Goal: Transaction & Acquisition: Purchase product/service

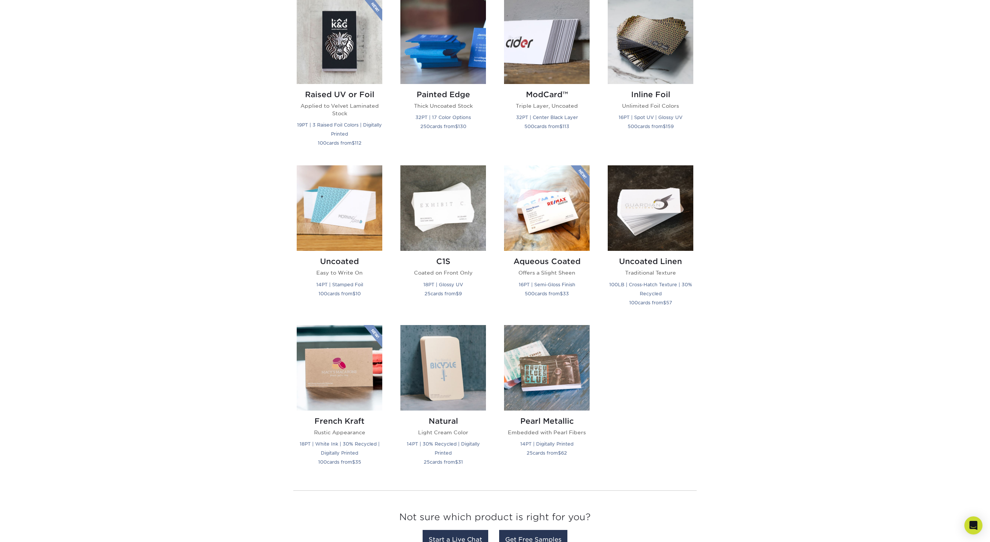
scroll to position [528, 0]
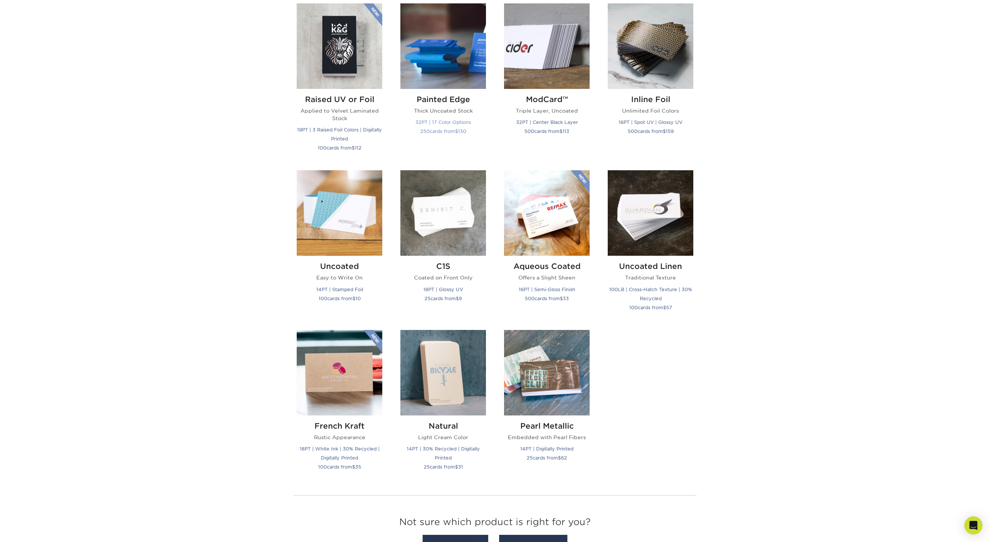
click at [440, 53] on img at bounding box center [443, 46] width 86 height 86
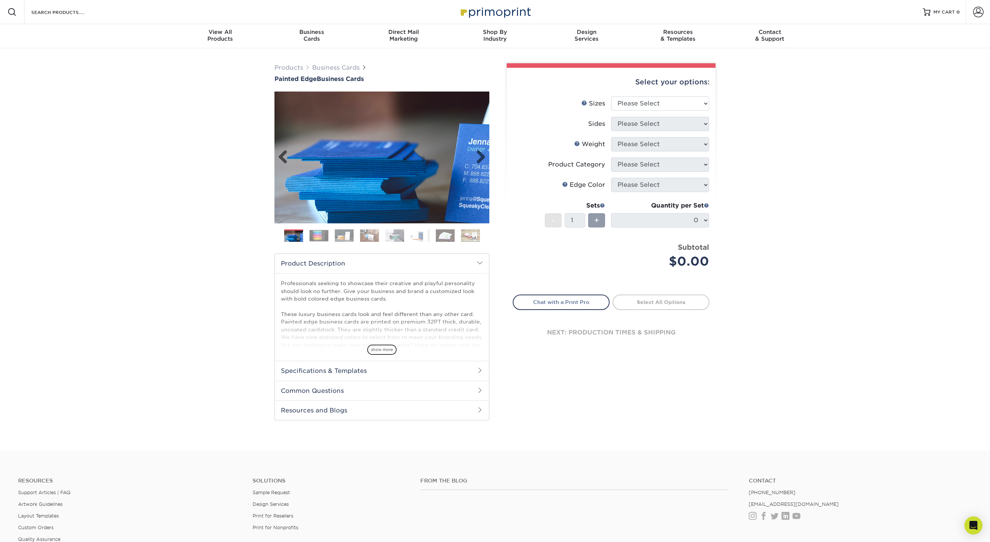
click at [413, 172] on img at bounding box center [381, 157] width 215 height 215
click at [691, 101] on select "Please Select 2" x 3.5" - Standard 2.125" x 3.375" - European 2.5" x 2.5" - Squ…" at bounding box center [660, 103] width 98 height 14
click at [611, 96] on select "Please Select 2" x 3.5" - Standard 2.125" x 3.375" - European 2.5" x 2.5" - Squ…" at bounding box center [660, 103] width 98 height 14
click at [687, 124] on select "Please Select Print Both Sides Print Front Only" at bounding box center [660, 124] width 98 height 14
click at [692, 102] on select "Please Select 2" x 3.5" - Standard 2.125" x 3.375" - European 2.5" x 2.5" - Squ…" at bounding box center [660, 103] width 98 height 14
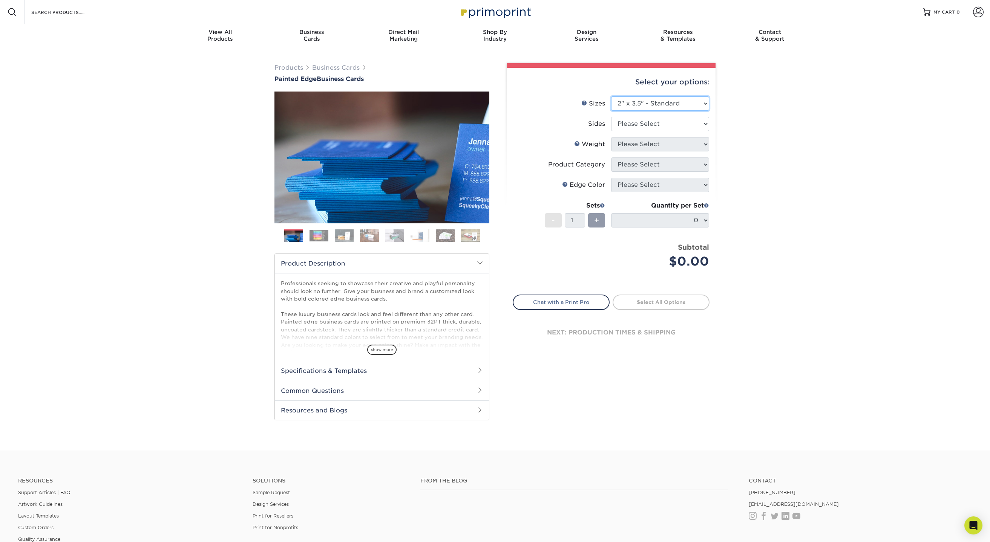
select select "2.12x3.38"
click at [611, 96] on select "Please Select 2" x 3.5" - Standard 2.125" x 3.375" - European 2.5" x 2.5" - Squ…" at bounding box center [660, 103] width 98 height 14
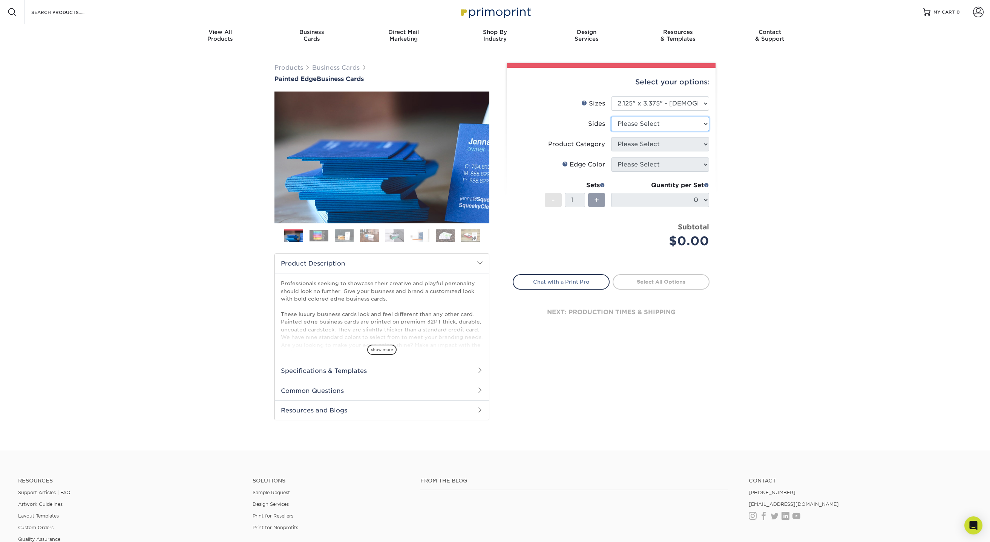
click at [687, 124] on select "Please Select Print Both Sides Print Front Only" at bounding box center [660, 124] width 98 height 14
select select "13abbda7-1d64-4f25-8bb2-c179b224825d"
click at [611, 117] on select "Please Select Print Both Sides Print Front Only" at bounding box center [660, 124] width 98 height 14
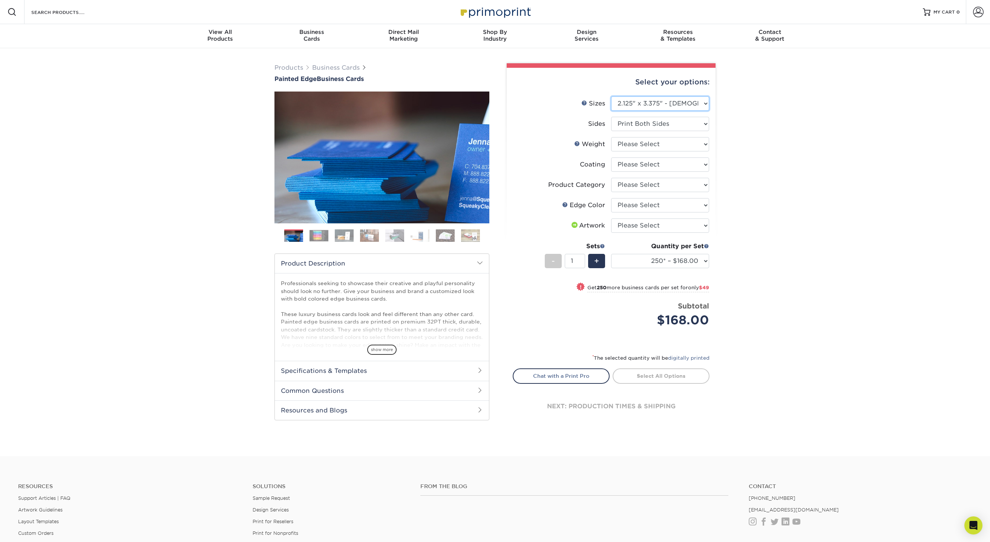
click at [697, 106] on select "Please Select 2" x 3.5" - Standard 2.125" x 3.375" - European 2.5" x 2.5" - Squ…" at bounding box center [660, 103] width 98 height 14
select select "2.00x3.50"
click at [611, 96] on select "Please Select 2" x 3.5" - Standard 2.125" x 3.375" - European 2.5" x 2.5" - Squ…" at bounding box center [660, 103] width 98 height 14
select select "-1"
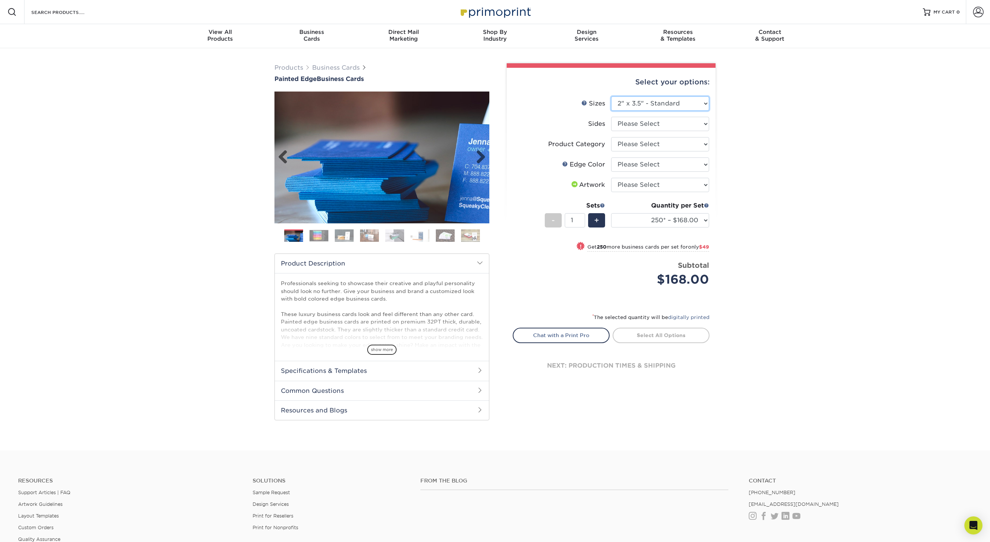
click at [400, 168] on img at bounding box center [381, 157] width 215 height 215
click at [323, 233] on img at bounding box center [318, 236] width 19 height 12
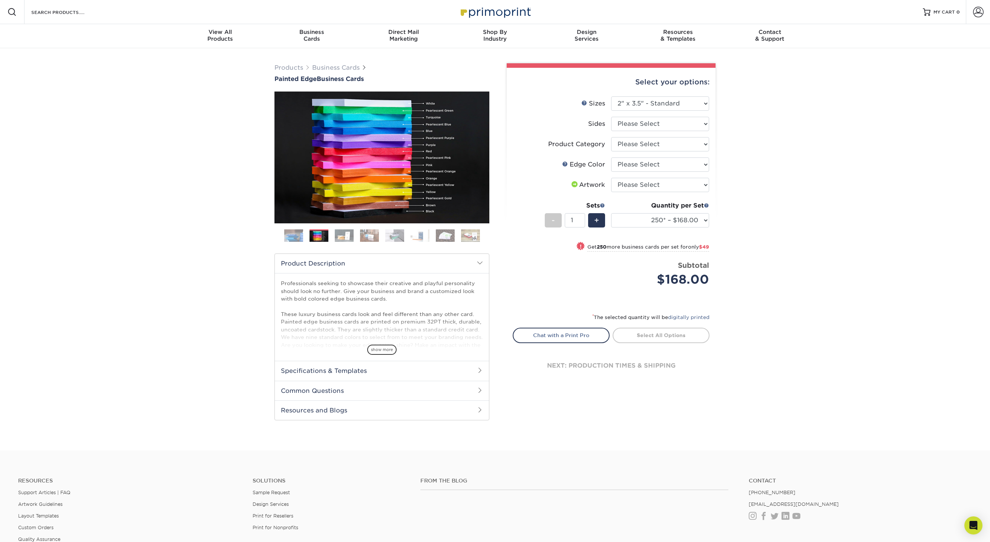
click at [346, 237] on img at bounding box center [344, 235] width 19 height 13
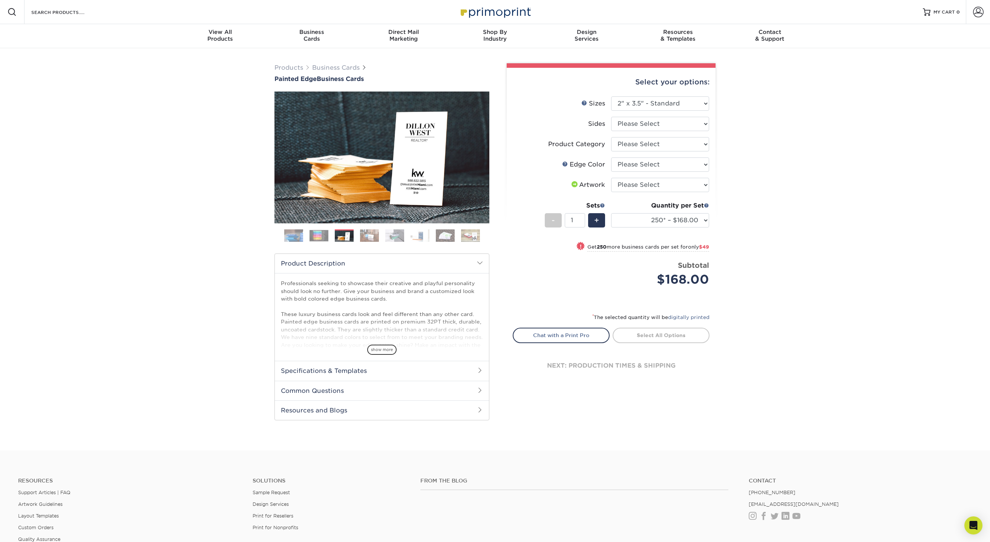
click at [366, 233] on img at bounding box center [369, 235] width 19 height 13
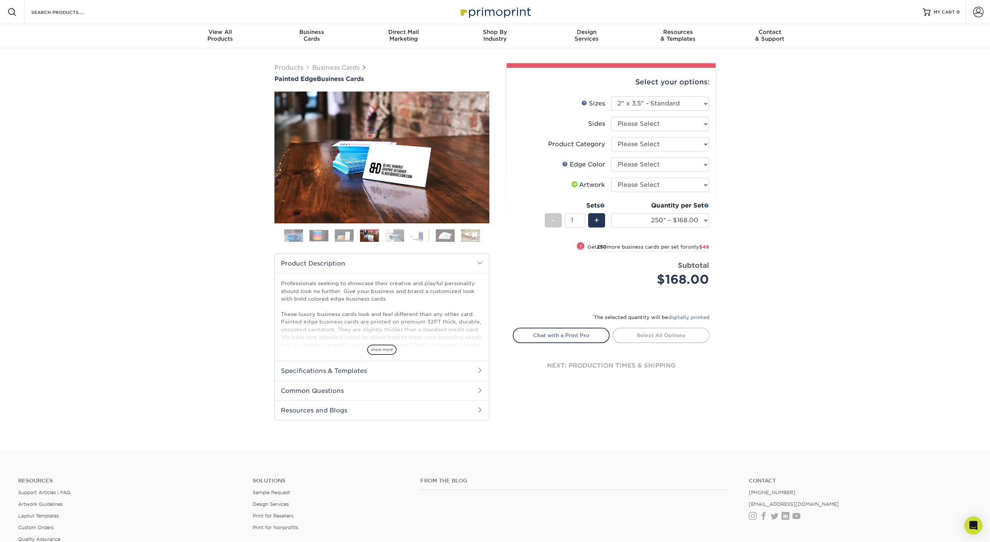
click at [387, 236] on img at bounding box center [394, 235] width 19 height 13
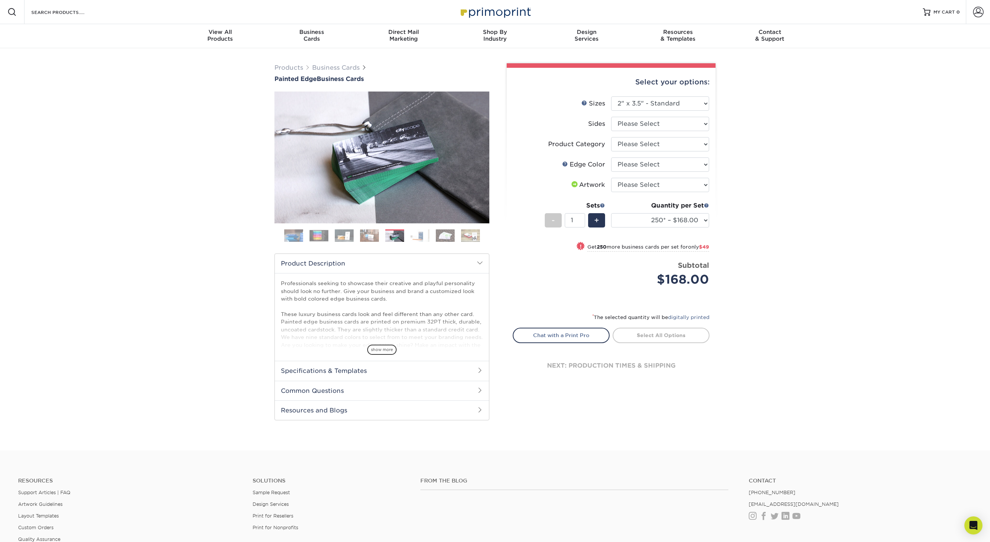
click at [410, 237] on img at bounding box center [419, 235] width 19 height 13
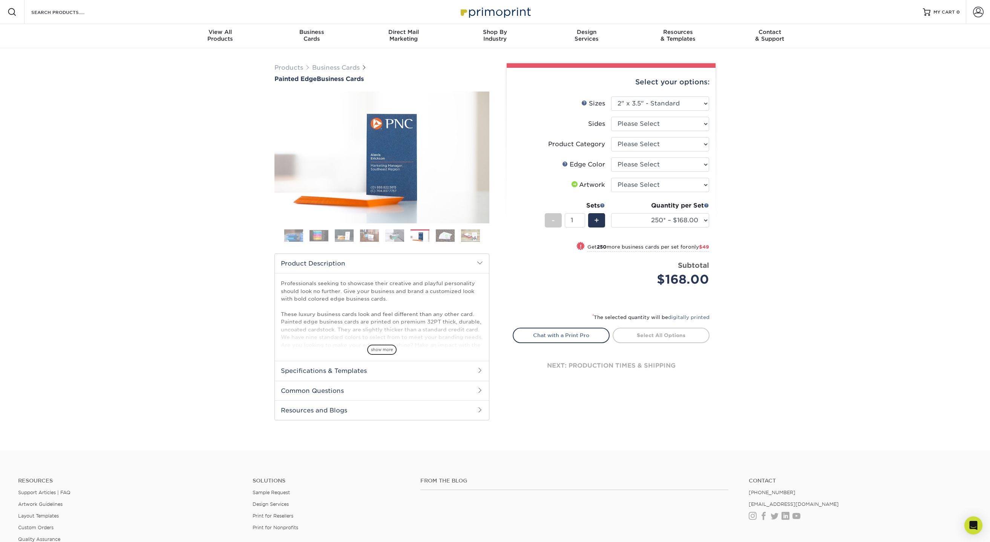
click at [437, 237] on img at bounding box center [445, 235] width 19 height 13
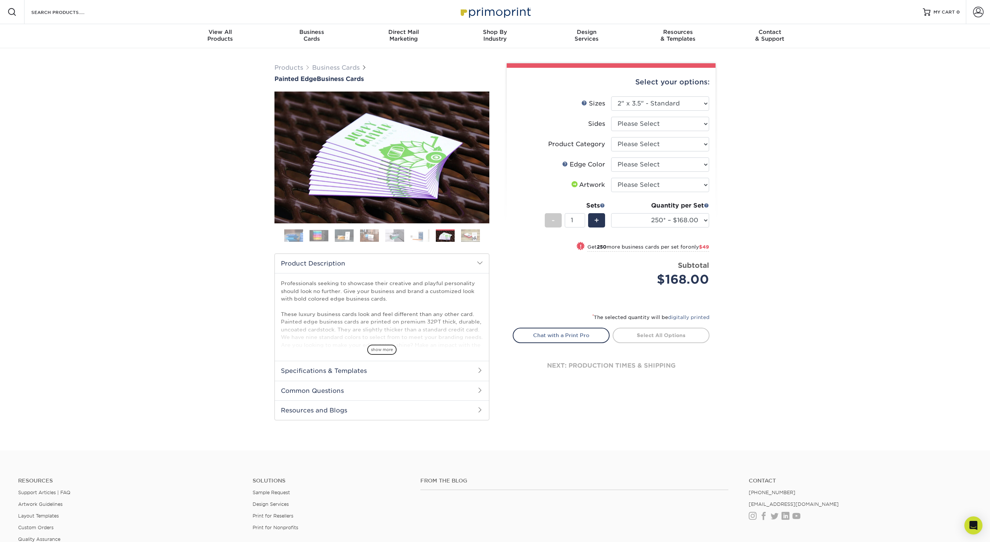
click at [474, 237] on img at bounding box center [470, 235] width 19 height 13
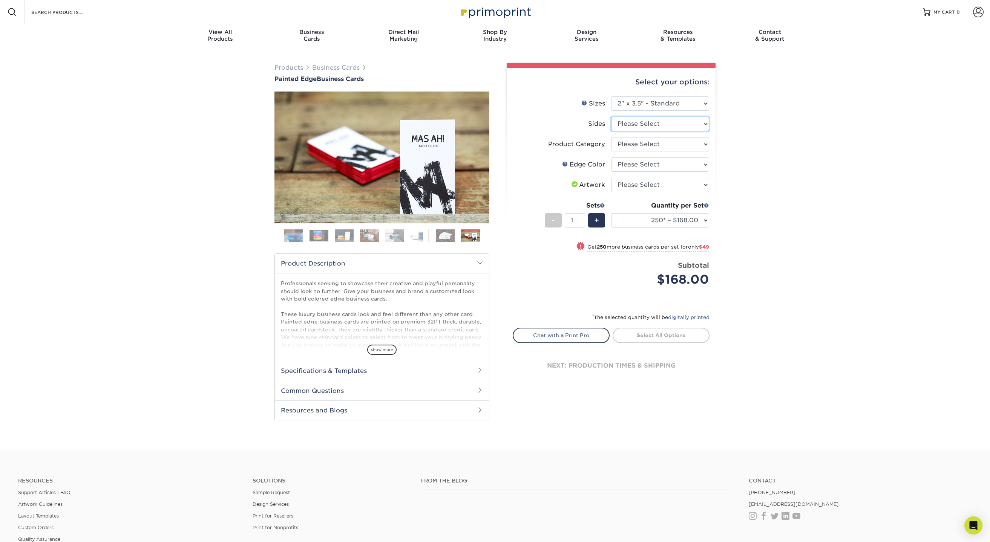
click at [668, 125] on select "Please Select Print Both Sides Print Front Only" at bounding box center [660, 124] width 98 height 14
select select "13abbda7-1d64-4f25-8bb2-c179b224825d"
click at [611, 117] on select "Please Select Print Both Sides Print Front Only" at bounding box center [660, 124] width 98 height 14
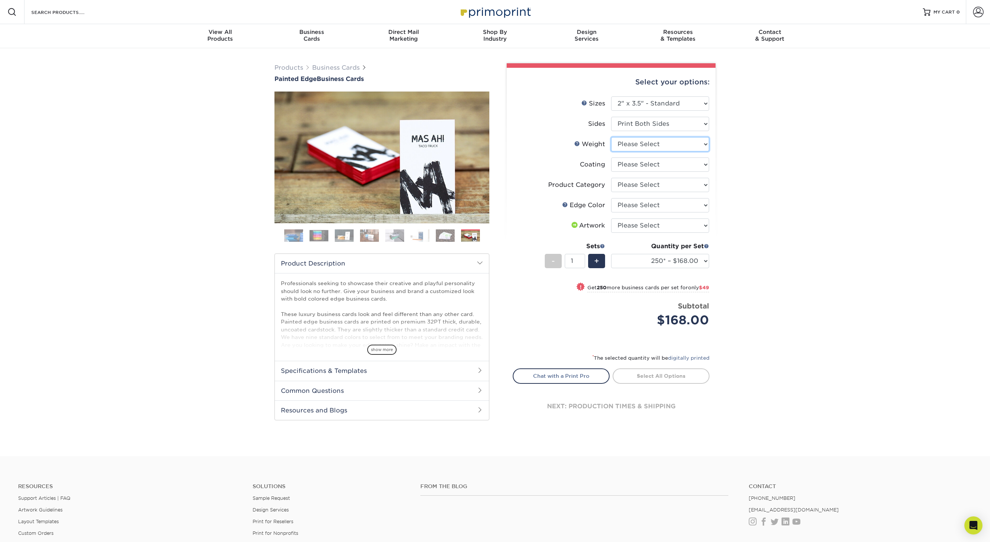
click at [672, 142] on select "Please Select 32PTUC" at bounding box center [660, 144] width 98 height 14
select select "32PTUC"
click at [611, 137] on select "Please Select 32PTUC" at bounding box center [660, 144] width 98 height 14
click at [649, 163] on select at bounding box center [660, 165] width 98 height 14
click at [683, 185] on select "Please Select Business Cards" at bounding box center [660, 185] width 98 height 14
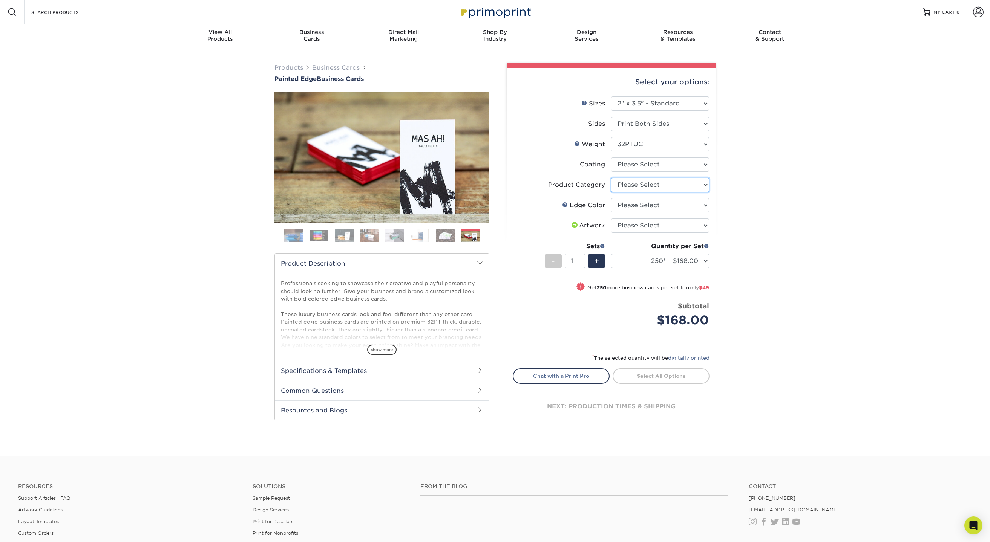
select select "3b5148f1-0588-4f88-a218-97bcfdce65c1"
click at [611, 178] on select "Please Select Business Cards" at bounding box center [660, 185] width 98 height 14
click at [687, 164] on select at bounding box center [660, 165] width 98 height 14
select select "3e7618de-abca-4bda-9f97-8b9129e913d8"
click at [611, 158] on select at bounding box center [660, 165] width 98 height 14
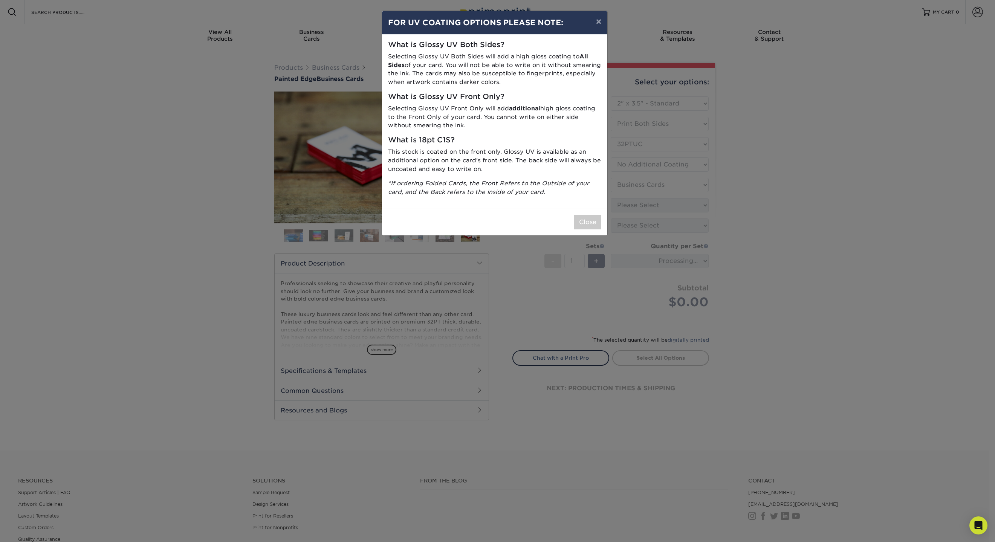
click at [674, 206] on div "× FOR UV COATING OPTIONS PLEASE NOTE: What is Glossy UV Both Sides? Selecting G…" at bounding box center [497, 271] width 995 height 542
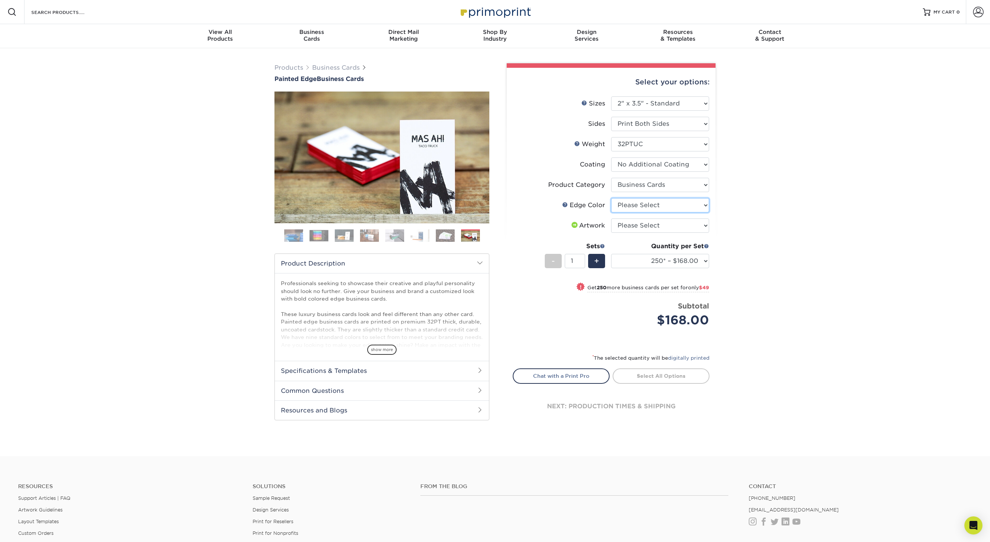
click at [675, 203] on select "Please Select Charcoal Black Brown Blue Pearlescent Blue Pearlescent Gold Pearl…" at bounding box center [660, 205] width 98 height 14
select select "1ae850e6-61c5-45b7-a71d-f488378c5a25"
click at [611, 198] on select "Please Select Charcoal Black Brown Blue Pearlescent Blue Pearlescent Gold Pearl…" at bounding box center [660, 205] width 98 height 14
click at [667, 227] on select "Please Select I will upload files I need a design - $100" at bounding box center [660, 226] width 98 height 14
click at [343, 234] on img at bounding box center [344, 235] width 19 height 13
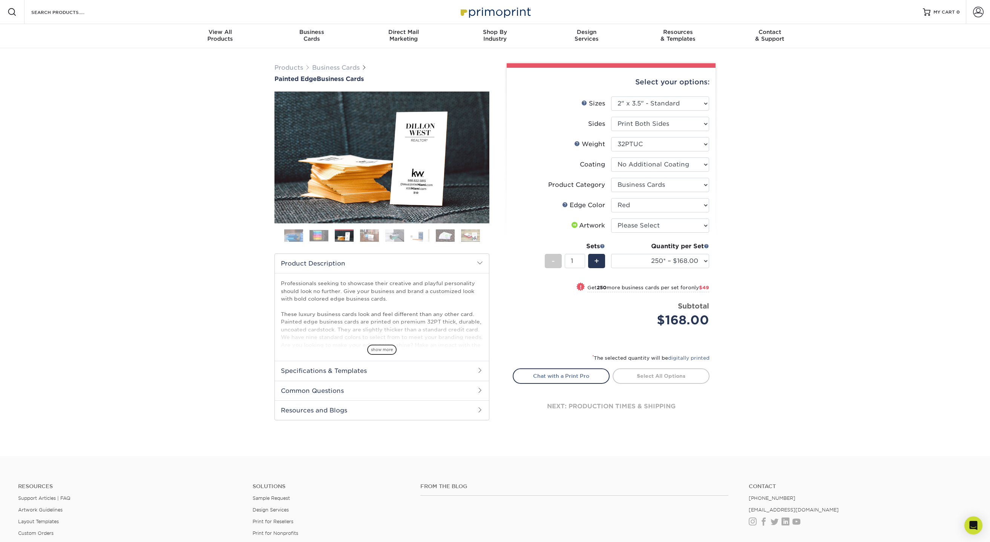
click at [373, 231] on img at bounding box center [369, 235] width 19 height 13
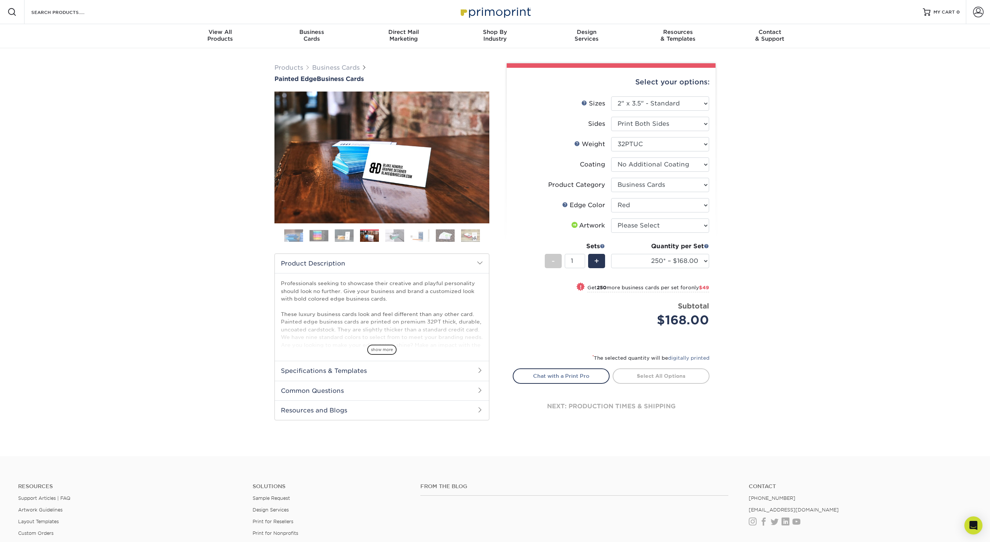
click at [390, 234] on img at bounding box center [394, 235] width 19 height 13
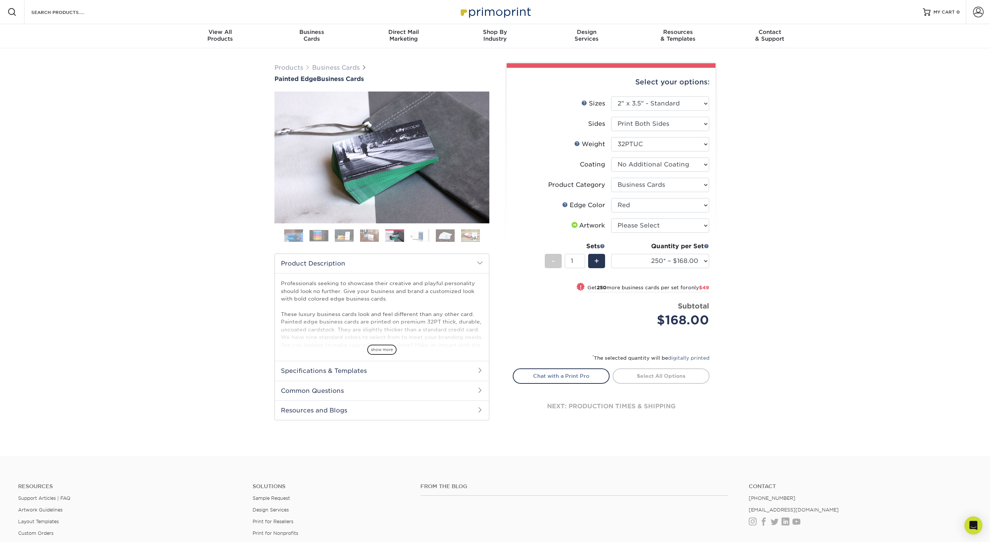
click at [419, 234] on img at bounding box center [419, 235] width 19 height 13
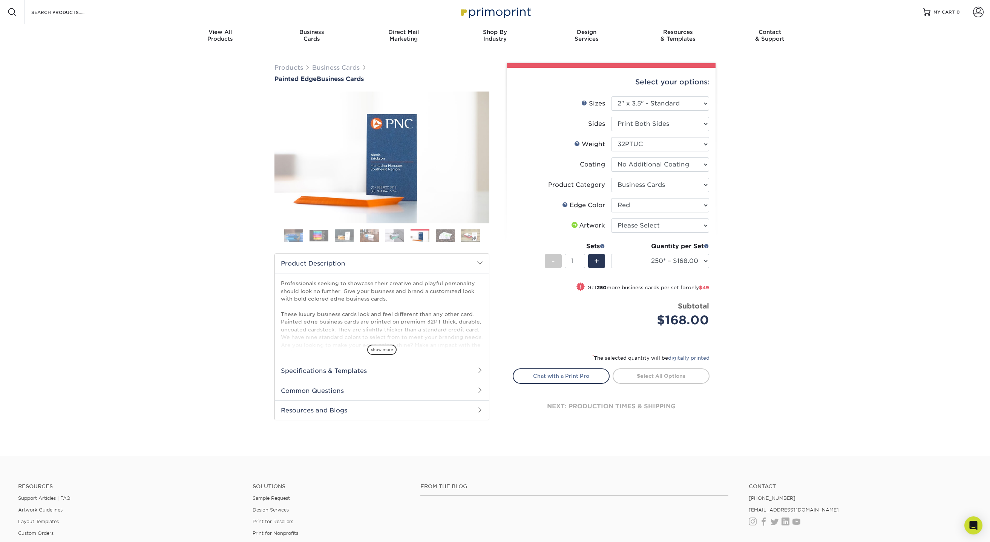
click at [438, 237] on img at bounding box center [445, 235] width 19 height 13
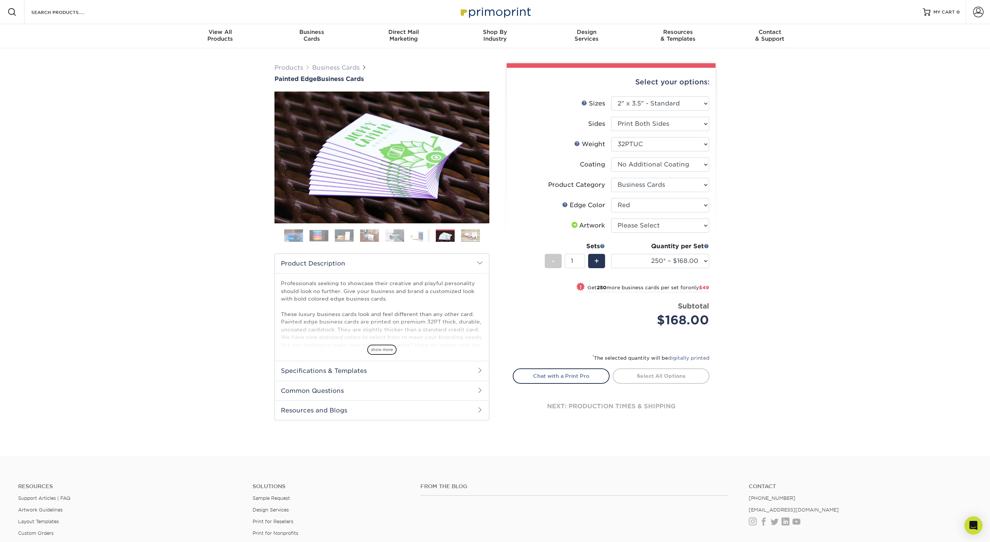
click at [463, 239] on img at bounding box center [470, 235] width 19 height 13
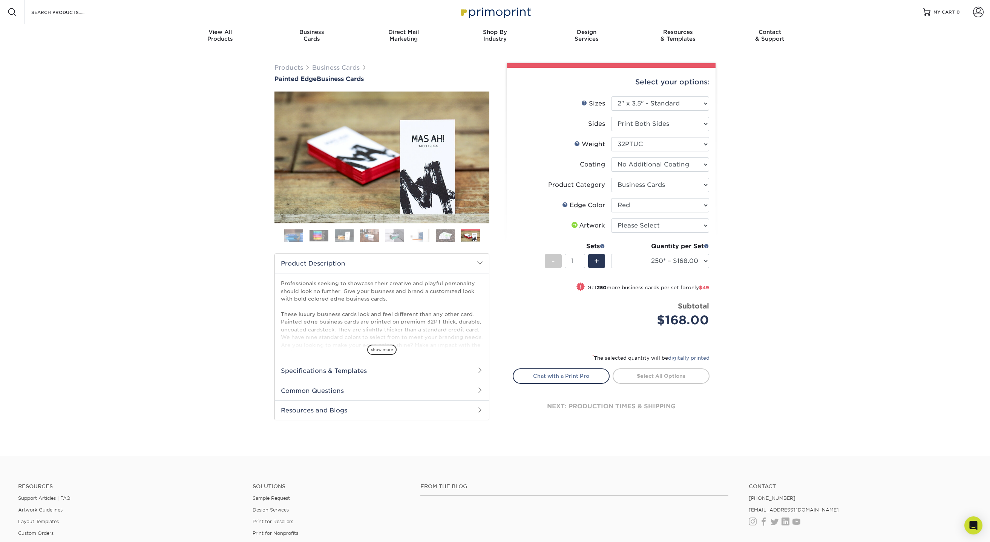
click at [444, 236] on img at bounding box center [445, 235] width 19 height 13
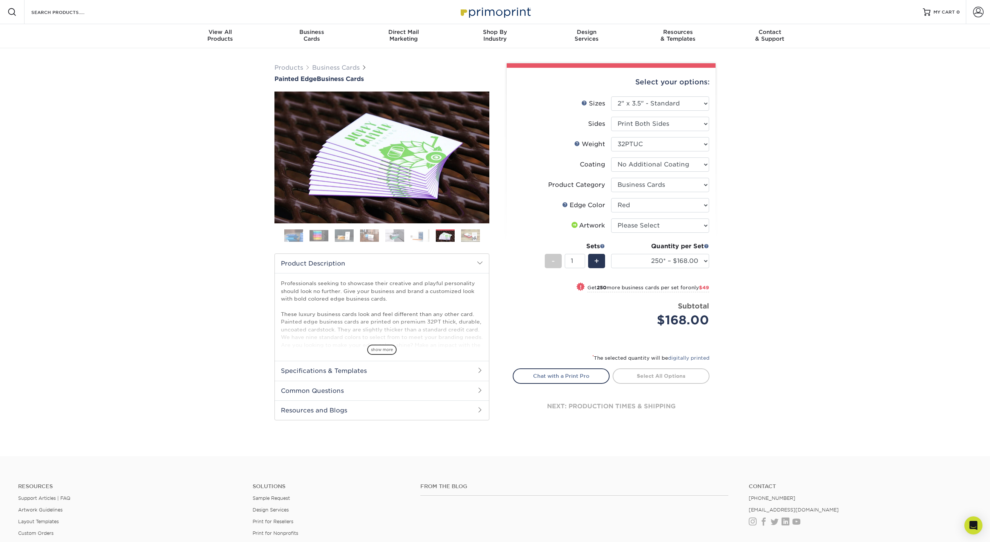
click at [472, 239] on img at bounding box center [470, 235] width 19 height 13
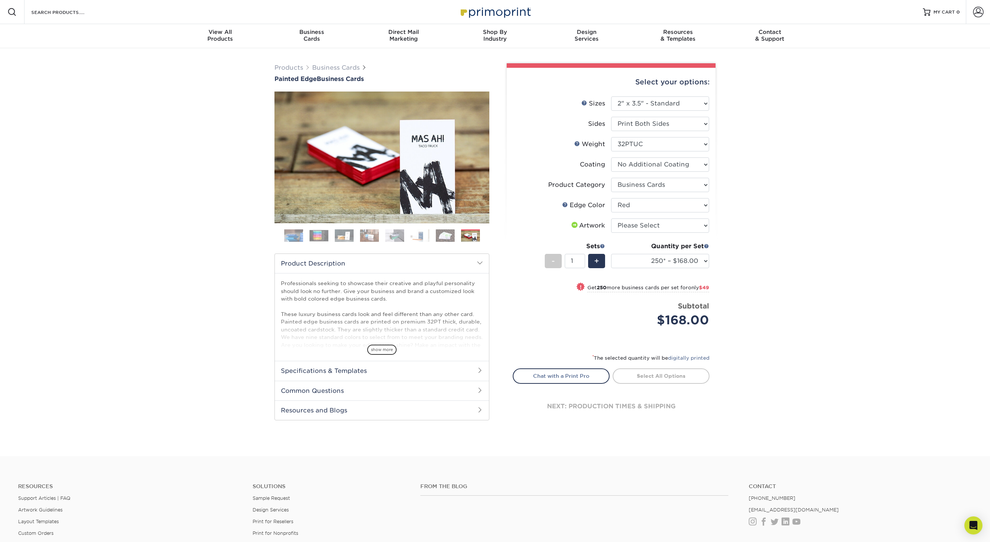
click at [291, 234] on img at bounding box center [293, 235] width 19 height 19
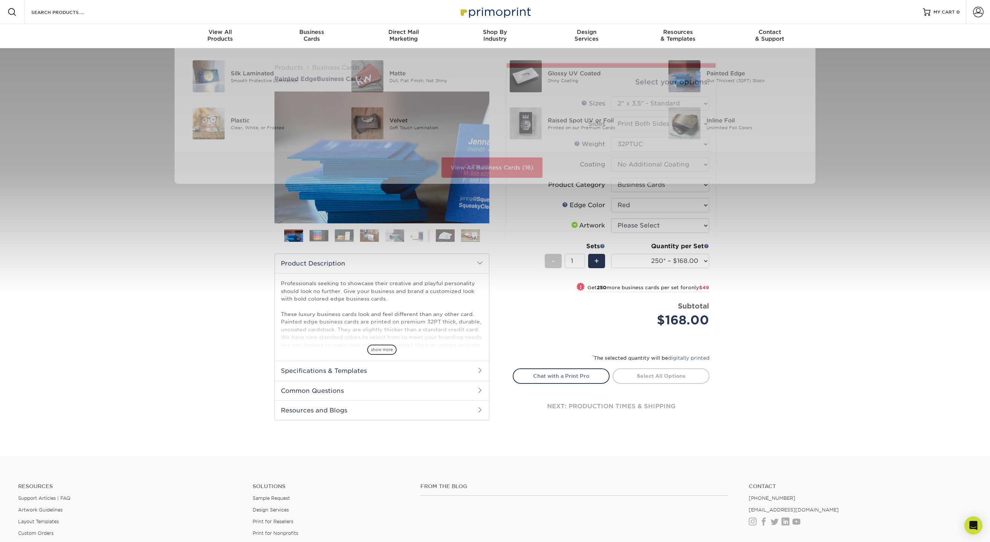
click at [829, 262] on div "Products Business Cards Painted Edge Business Cards Previous Next" at bounding box center [495, 252] width 990 height 408
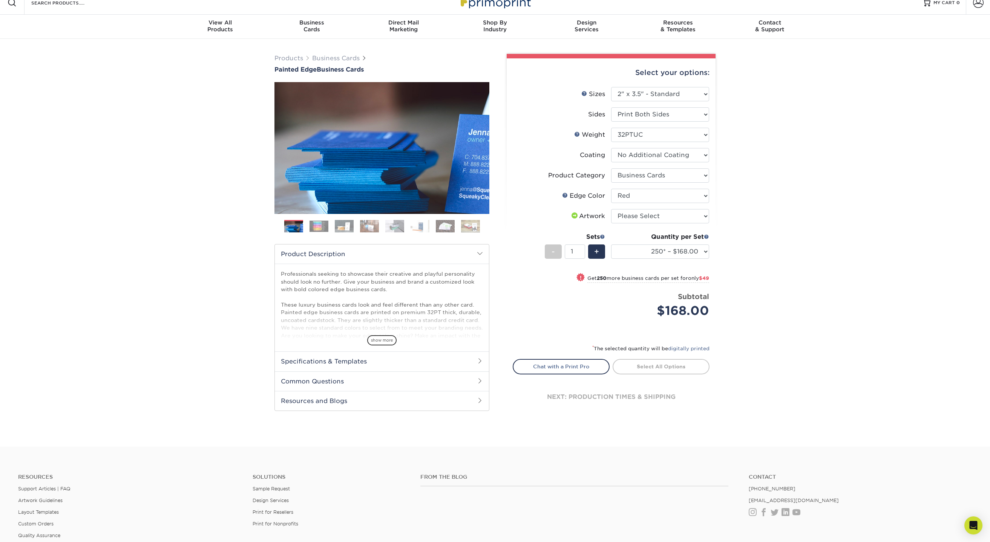
scroll to position [5, 0]
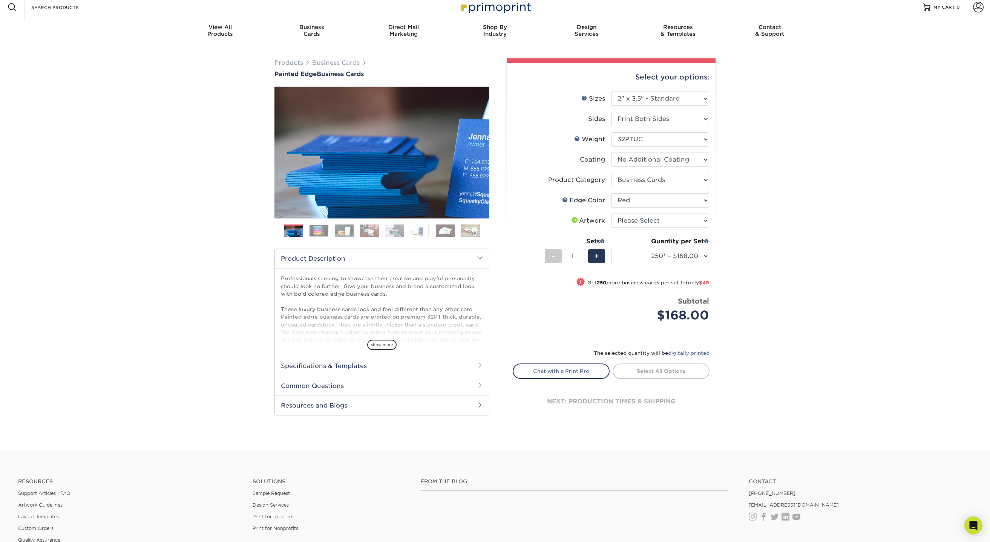
click at [400, 369] on h2 "Specifications & Templates" at bounding box center [382, 366] width 214 height 20
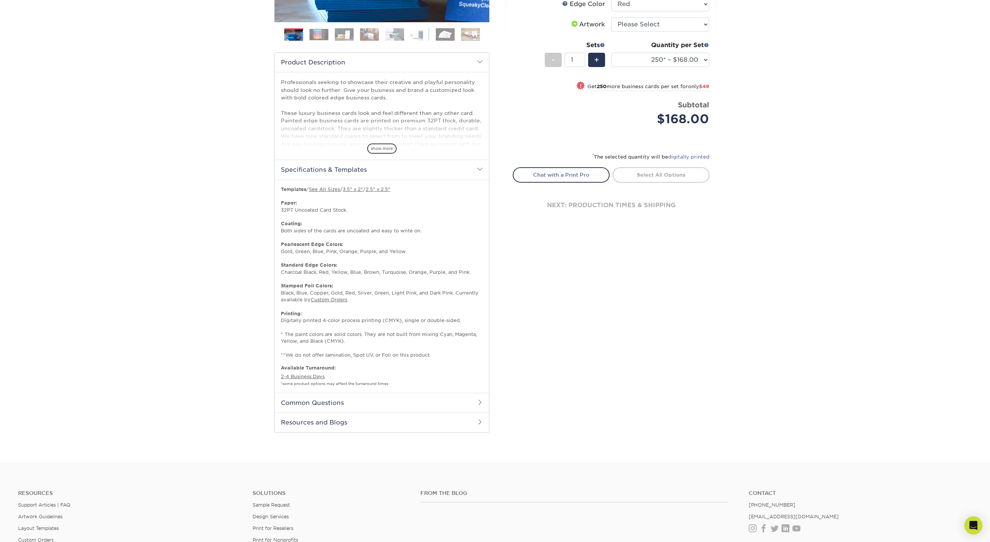
scroll to position [240, 0]
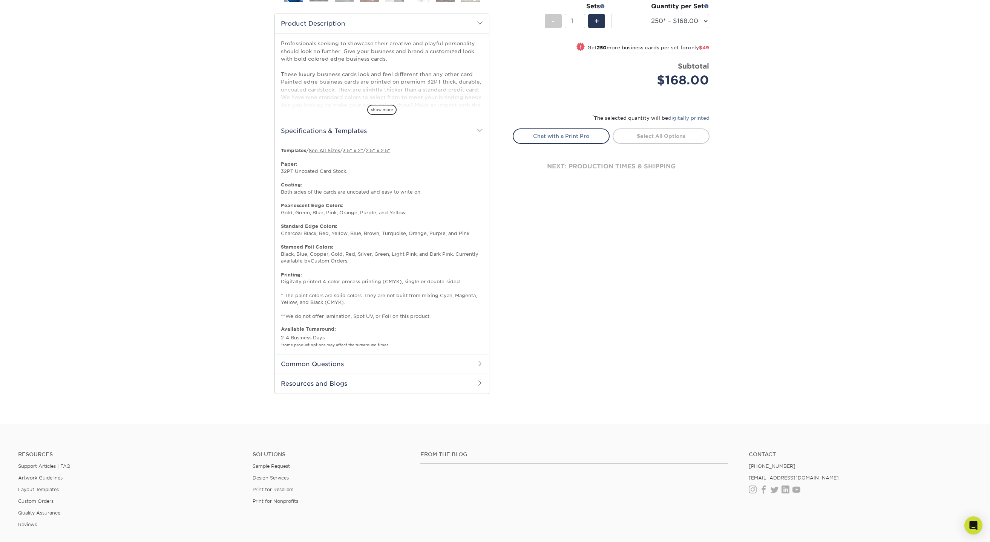
click at [418, 368] on h2 "Common Questions" at bounding box center [382, 364] width 214 height 20
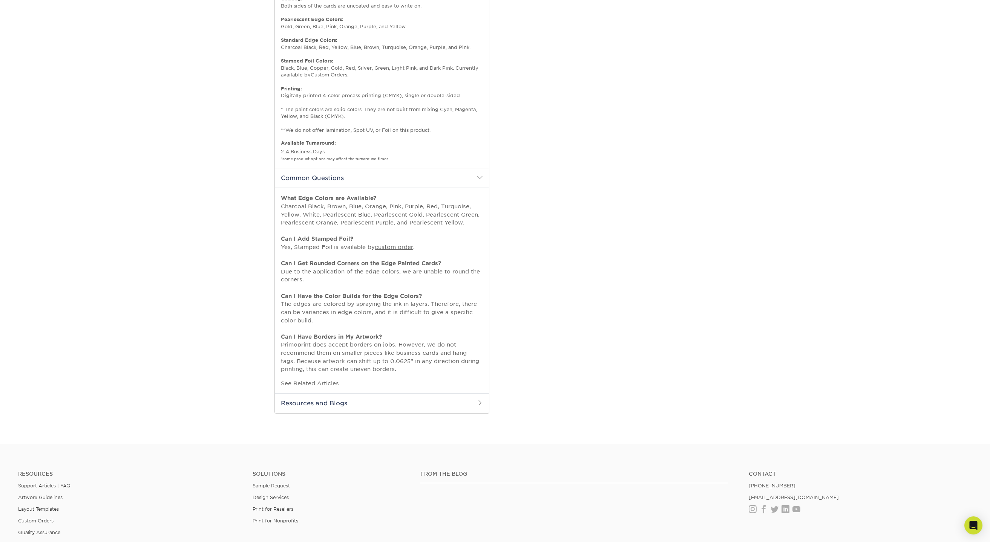
scroll to position [431, 0]
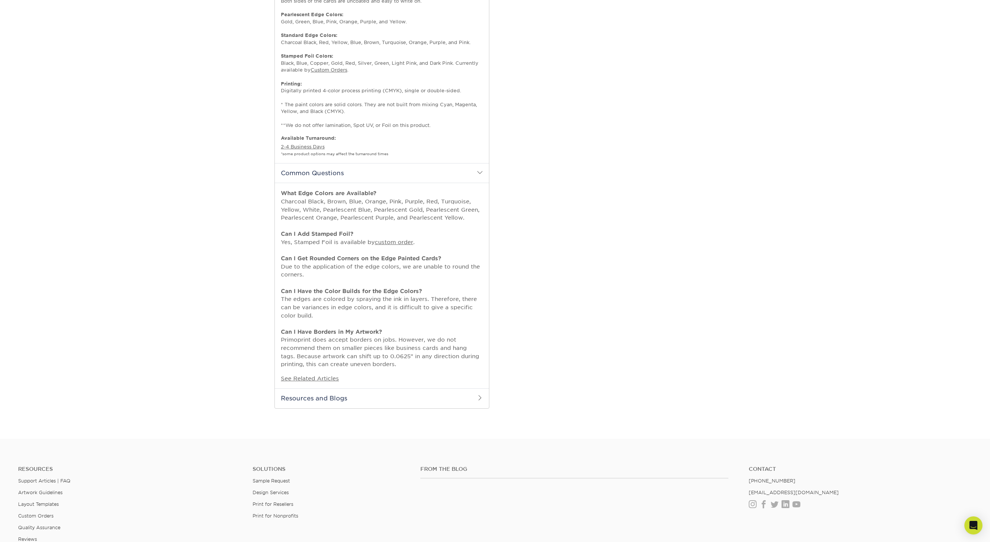
click at [404, 397] on h2 "Resources and Blogs" at bounding box center [382, 399] width 214 height 20
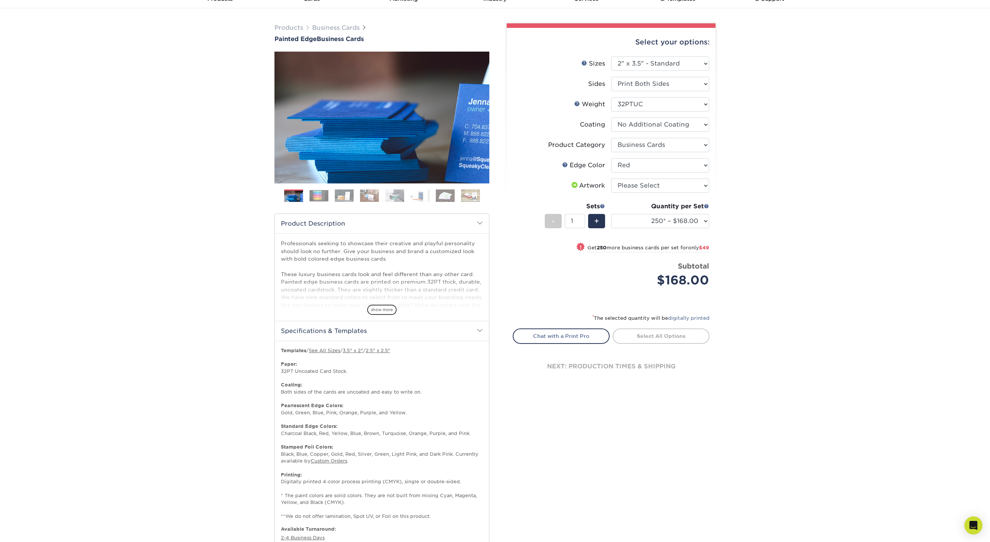
scroll to position [0, 0]
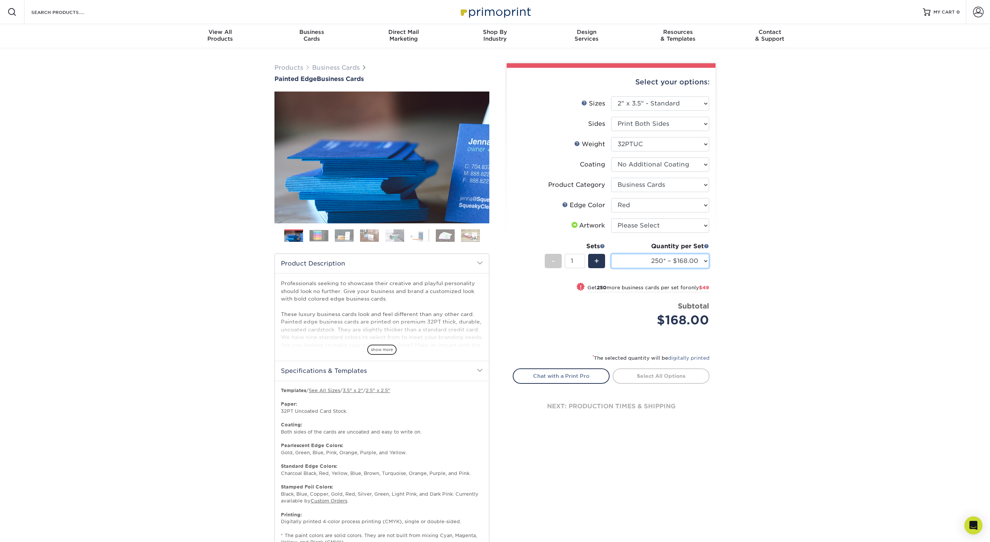
click at [699, 262] on select "250* – $168.00 500* – $217.00 1000* – $339.00" at bounding box center [660, 261] width 98 height 14
select select "500* – $217.00"
click at [611, 254] on select "250* – $168.00 500* – $217.00 1000* – $339.00" at bounding box center [660, 261] width 98 height 14
click at [743, 266] on div "Products Business Cards Painted Edge Business Cards Previous Next" at bounding box center [495, 546] width 990 height 996
click at [685, 225] on select "Please Select I will upload files I need a design - $100" at bounding box center [660, 226] width 98 height 14
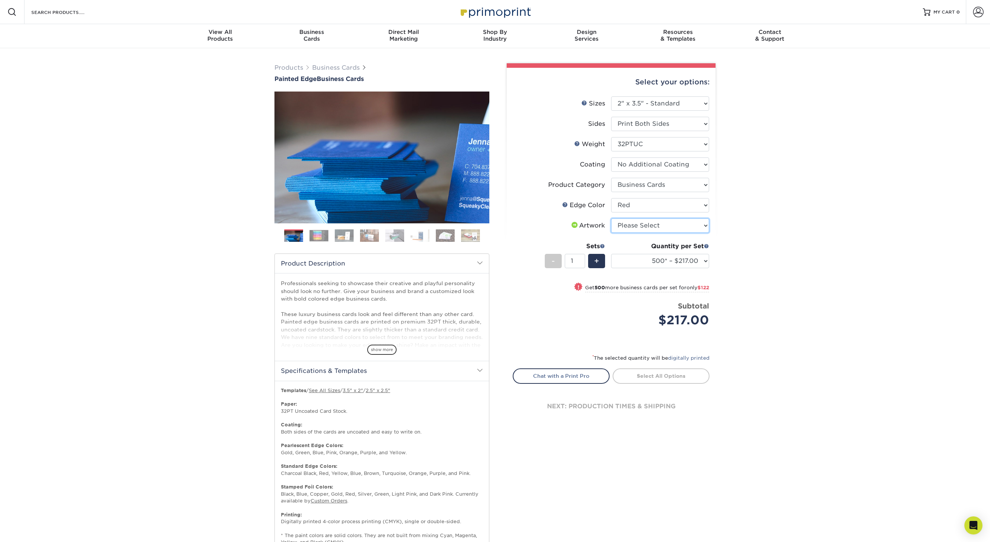
scroll to position [75, 0]
